Goal: Navigation & Orientation: Find specific page/section

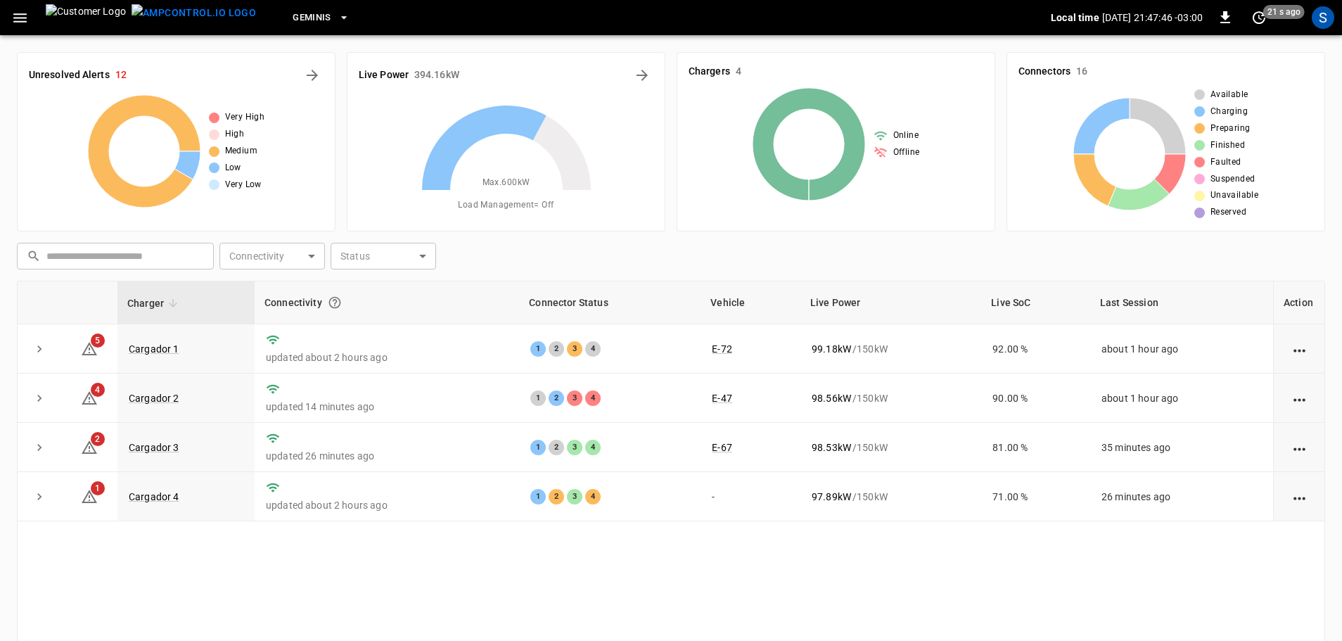
scroll to position [117, 0]
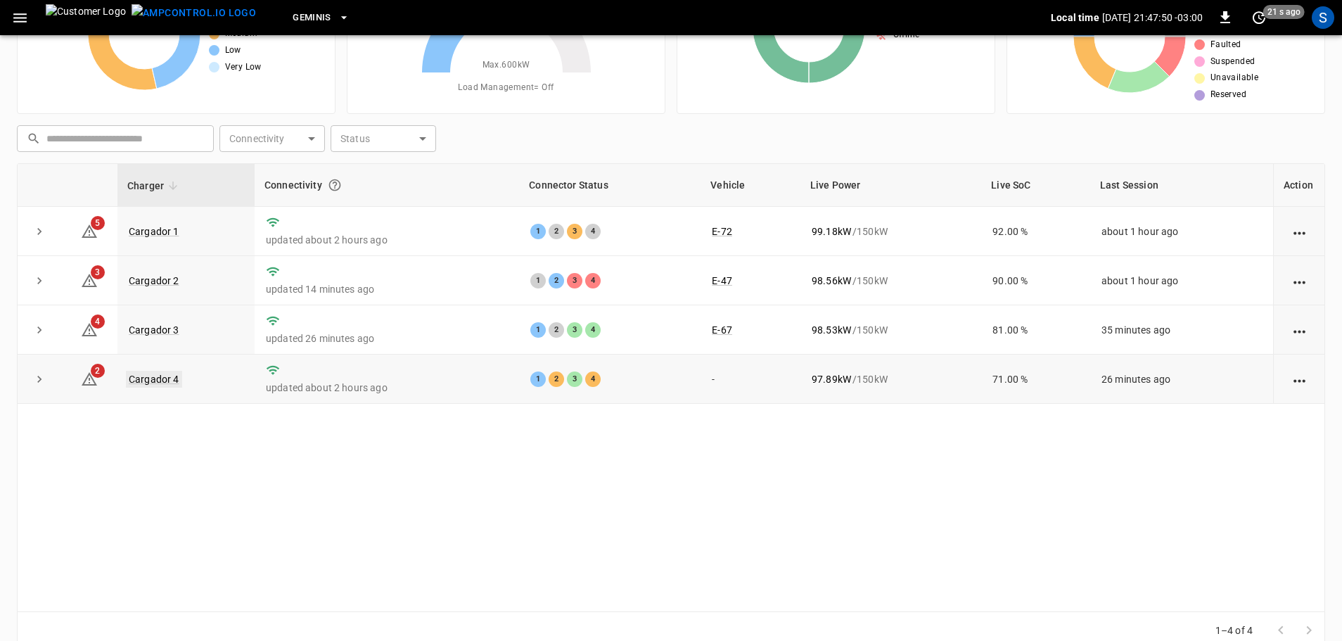
click at [146, 380] on link "Cargador 4" at bounding box center [154, 379] width 56 height 17
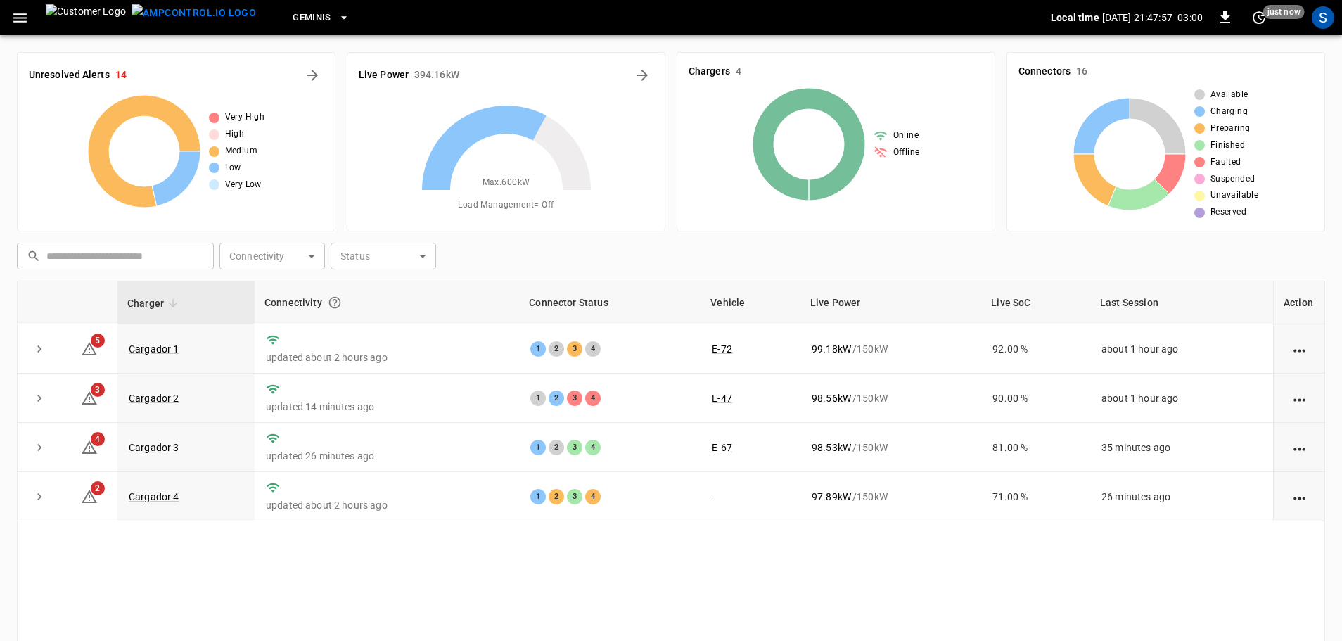
scroll to position [117, 0]
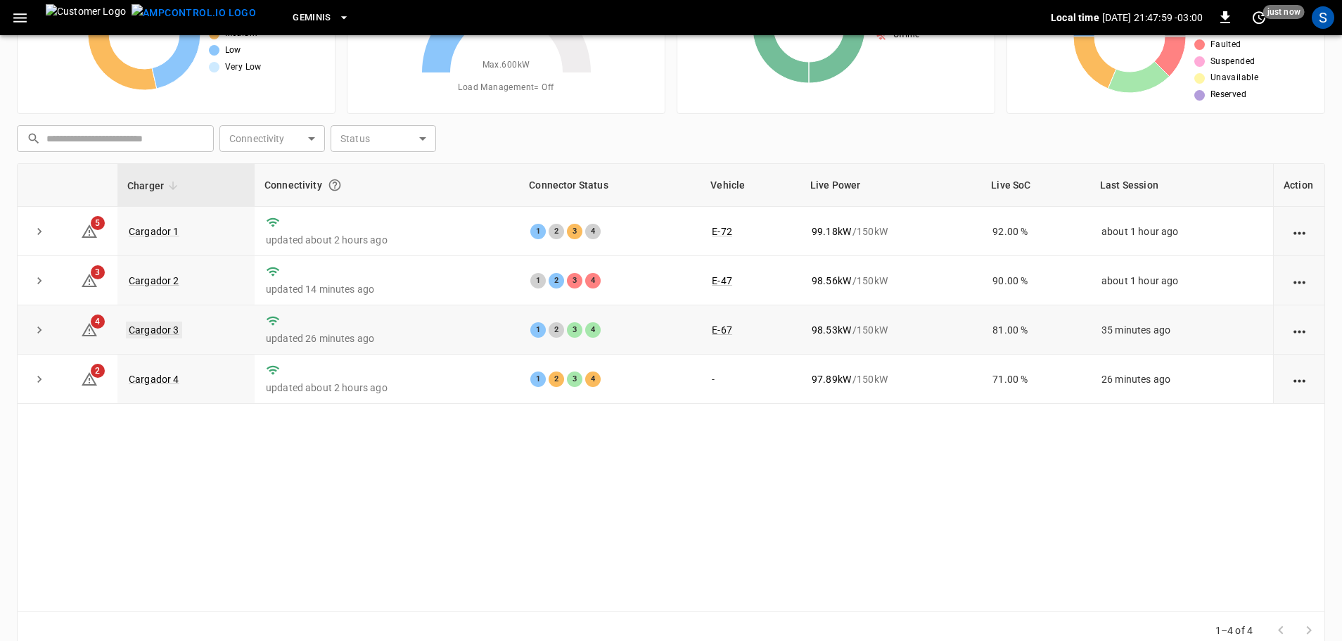
click at [148, 333] on link "Cargador 3" at bounding box center [154, 329] width 56 height 17
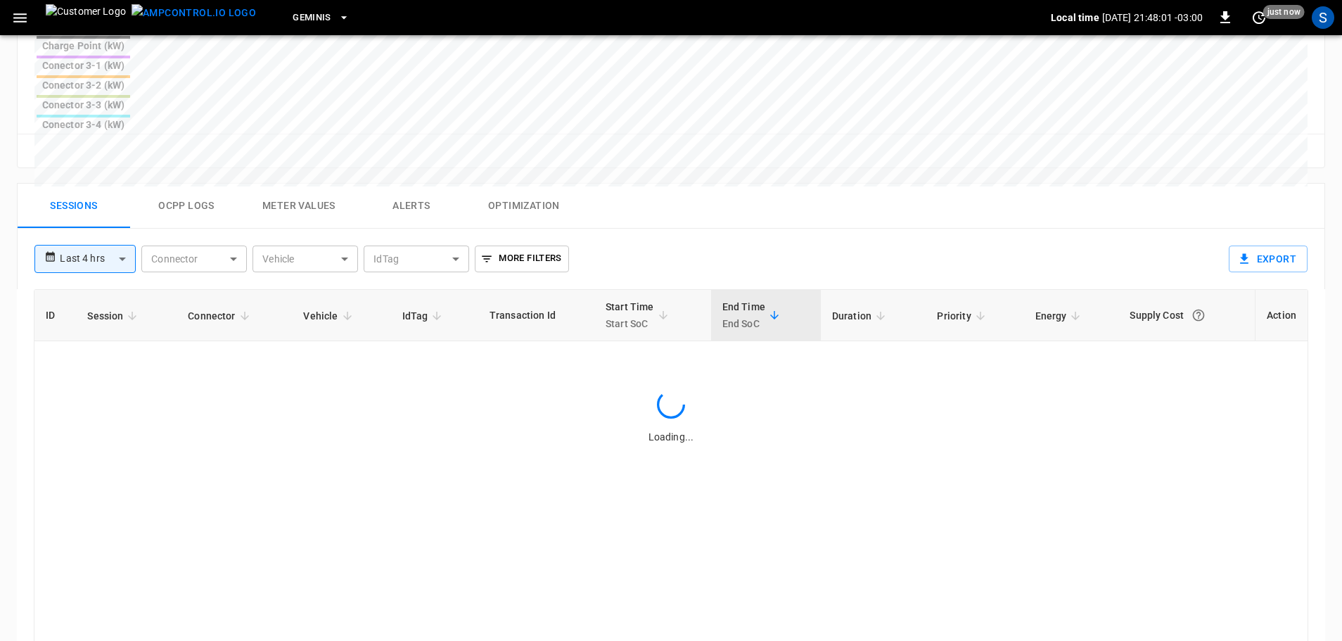
scroll to position [633, 0]
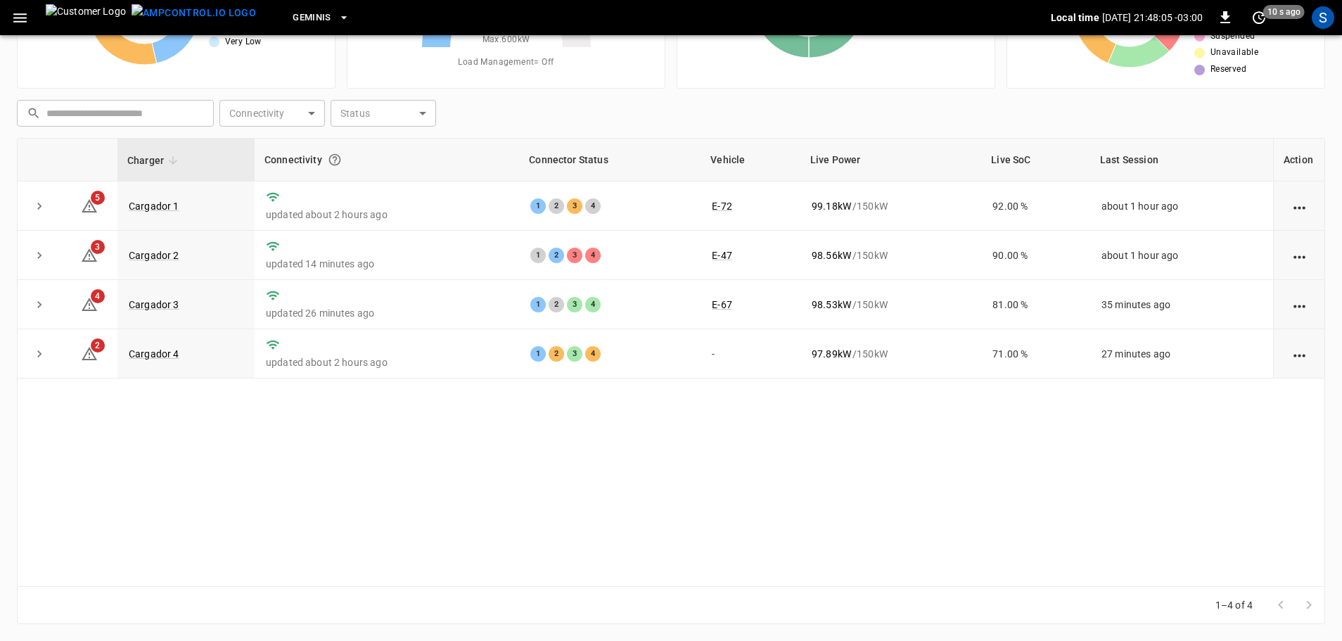
scroll to position [117, 0]
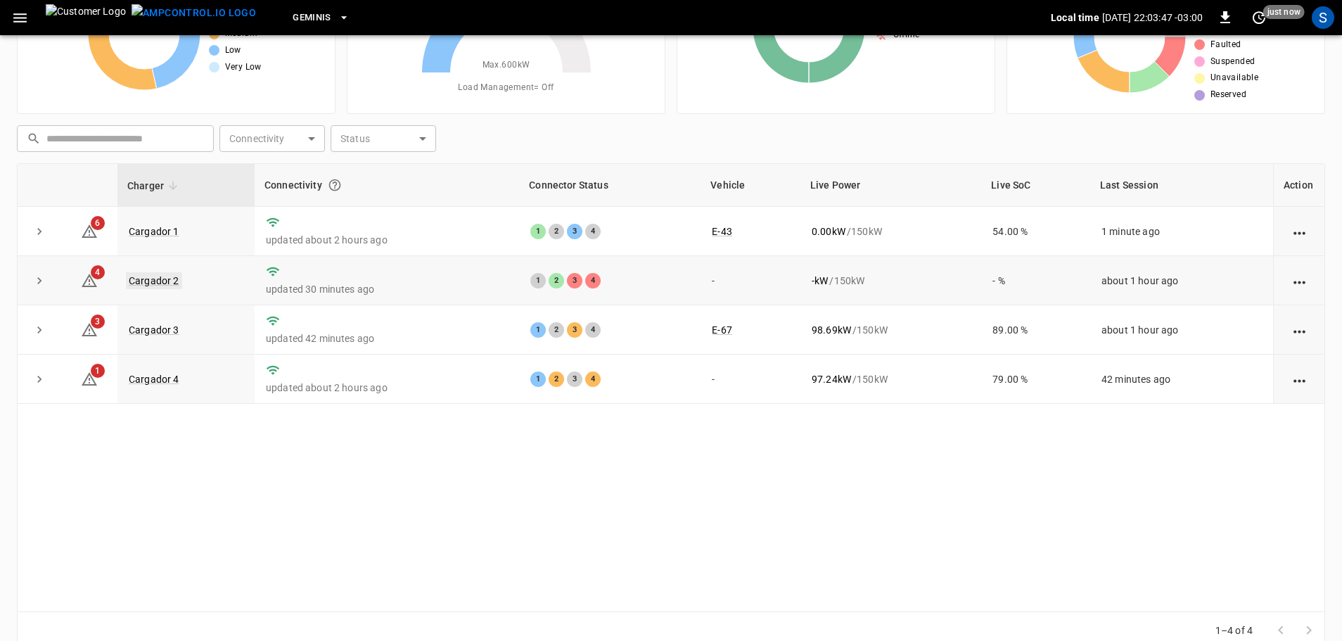
click at [168, 276] on link "Cargador 2" at bounding box center [154, 280] width 56 height 17
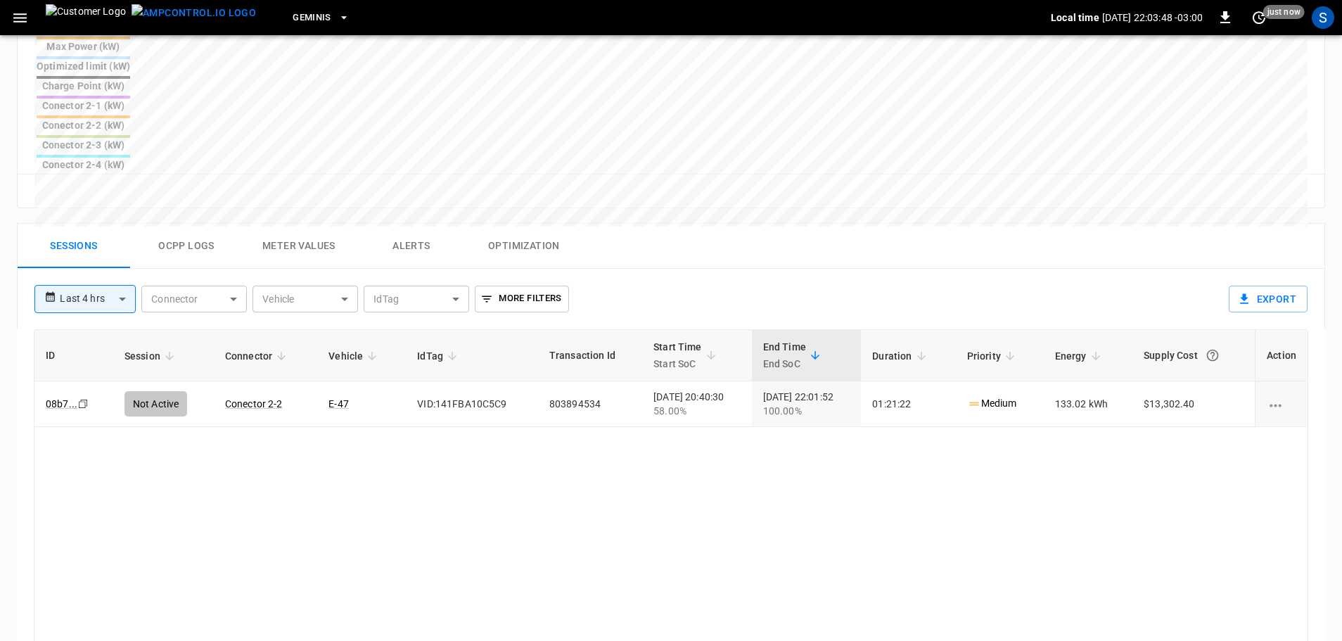
scroll to position [633, 0]
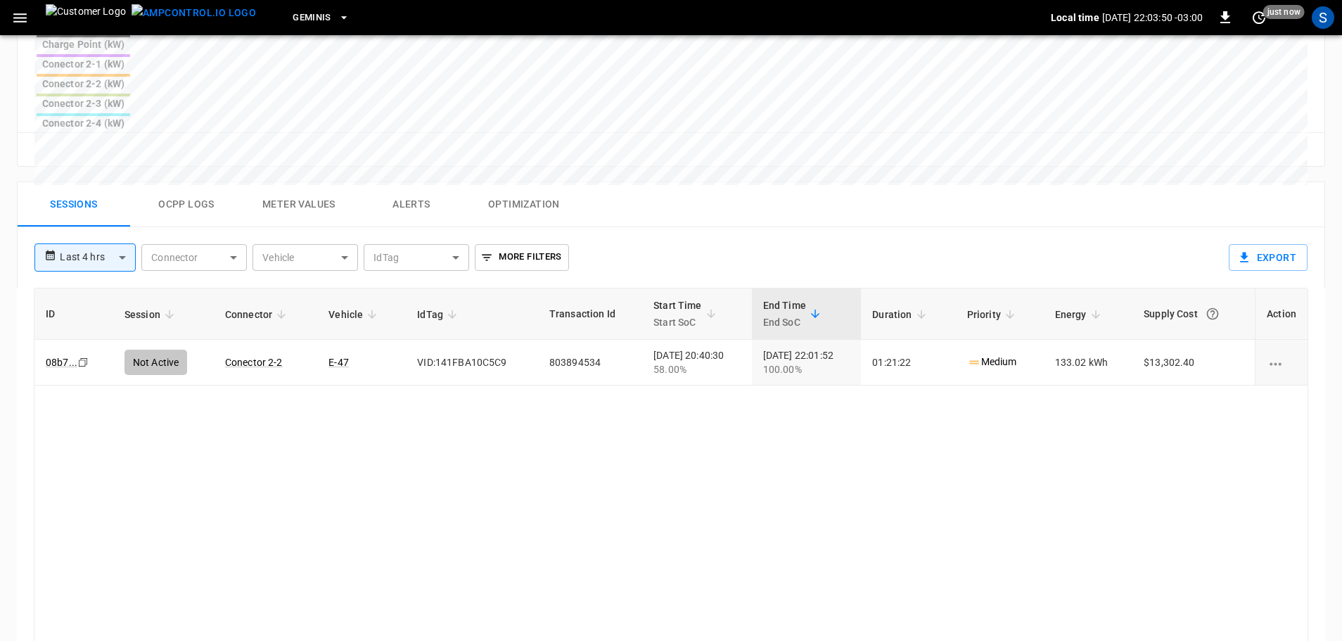
drag, startPoint x: 277, startPoint y: 347, endPoint x: 283, endPoint y: 338, distance: 10.7
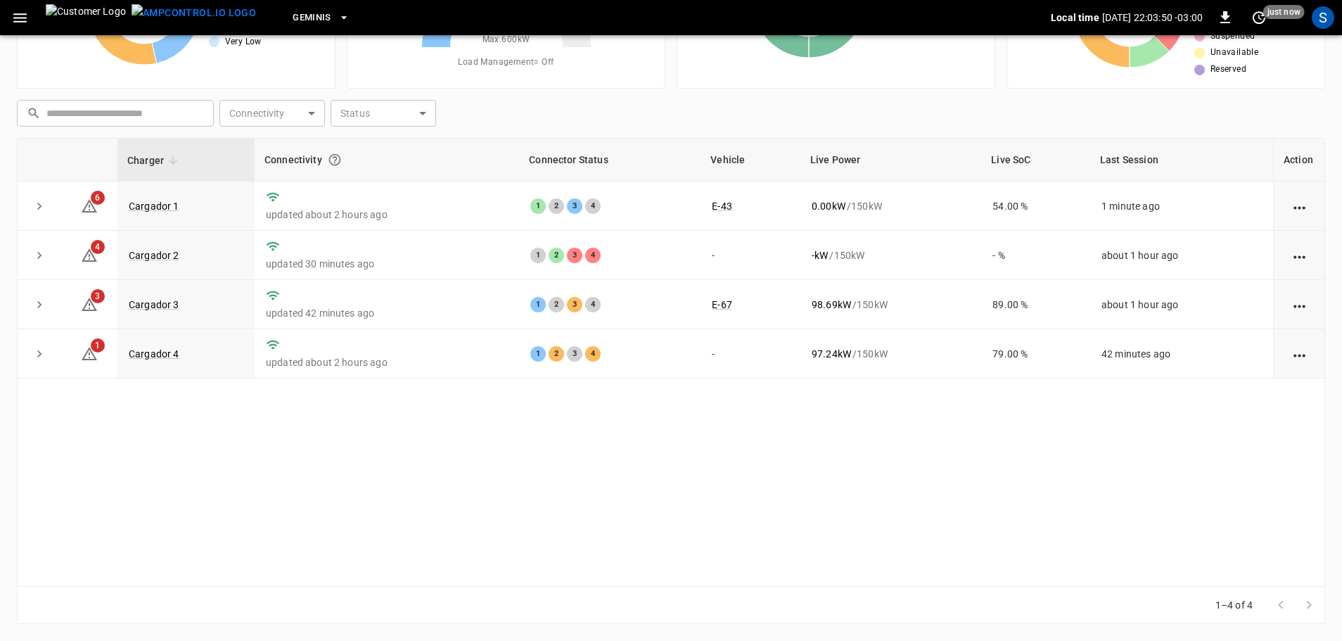
scroll to position [117, 0]
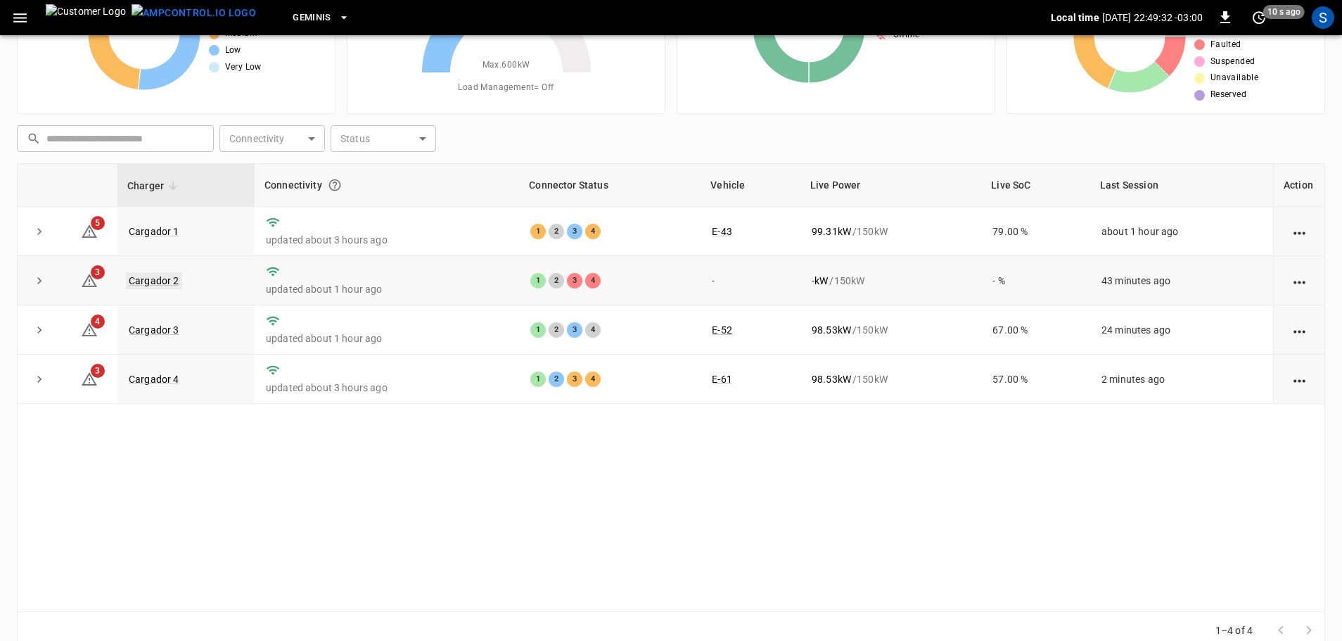
click at [156, 288] on link "Cargador 2" at bounding box center [154, 280] width 56 height 17
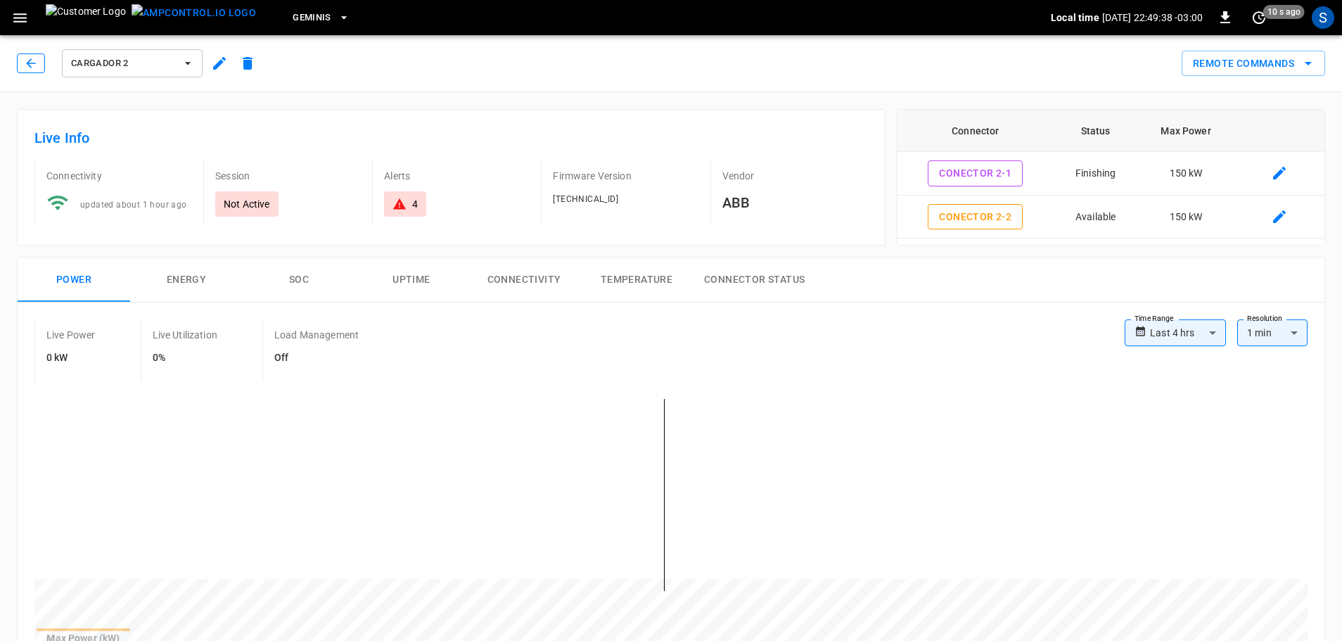
click at [27, 59] on icon "button" at bounding box center [31, 63] width 14 height 14
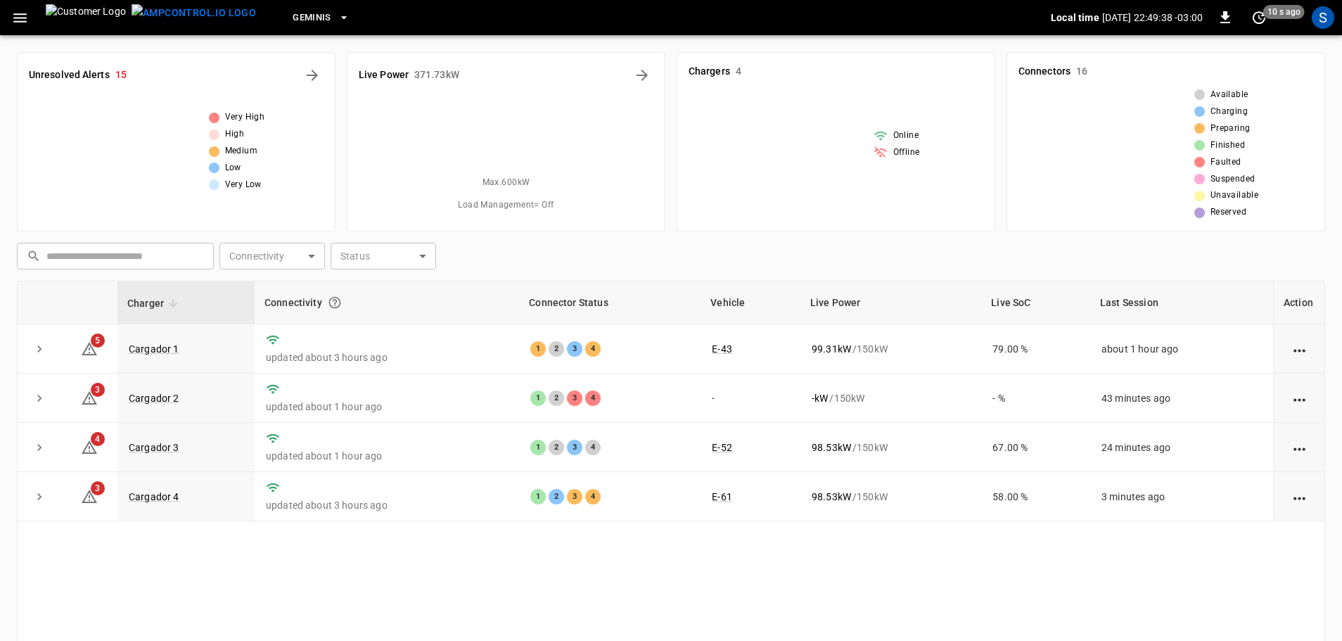
scroll to position [117, 0]
